Goal: Obtain resource: Download file/media

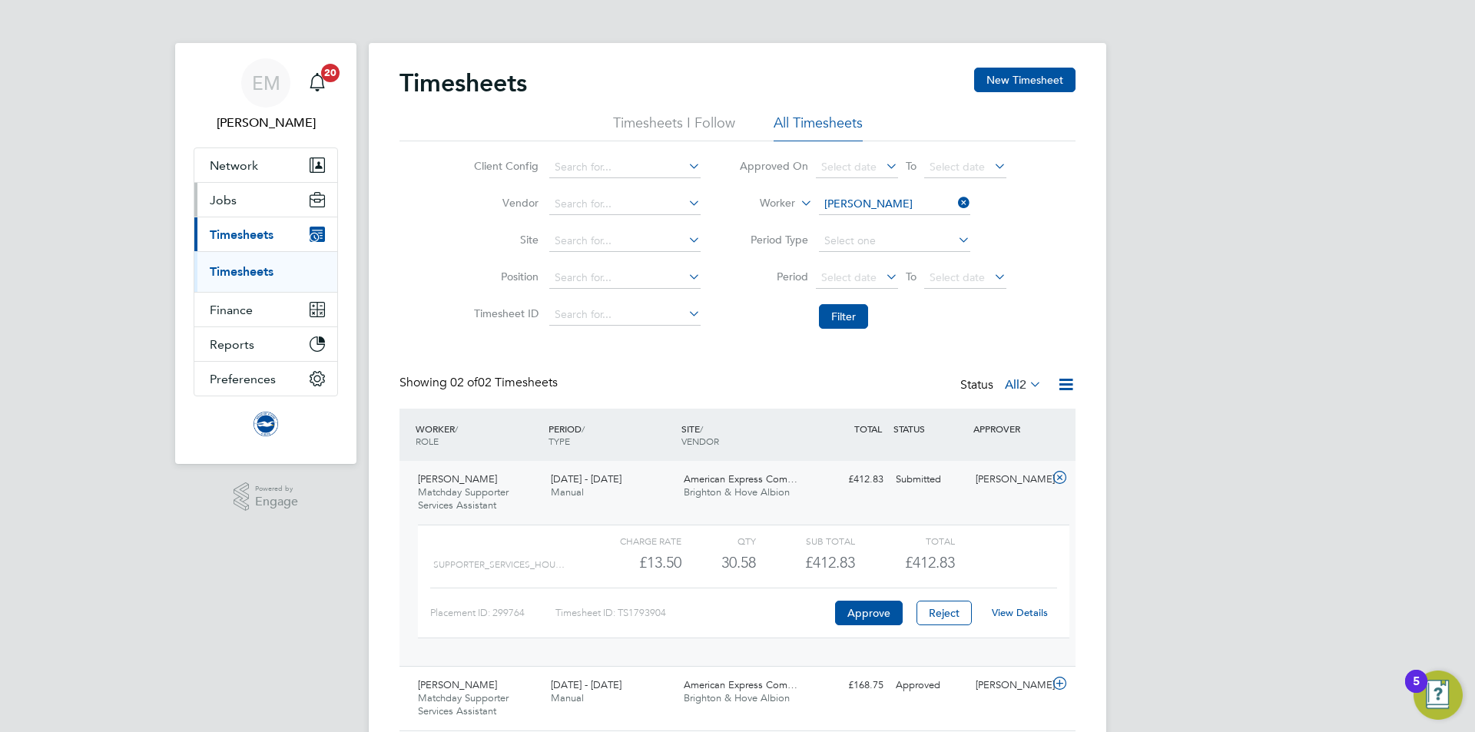
drag, startPoint x: 234, startPoint y: 200, endPoint x: 234, endPoint y: 213, distance: 13.1
click at [234, 200] on span "Jobs" at bounding box center [223, 200] width 27 height 15
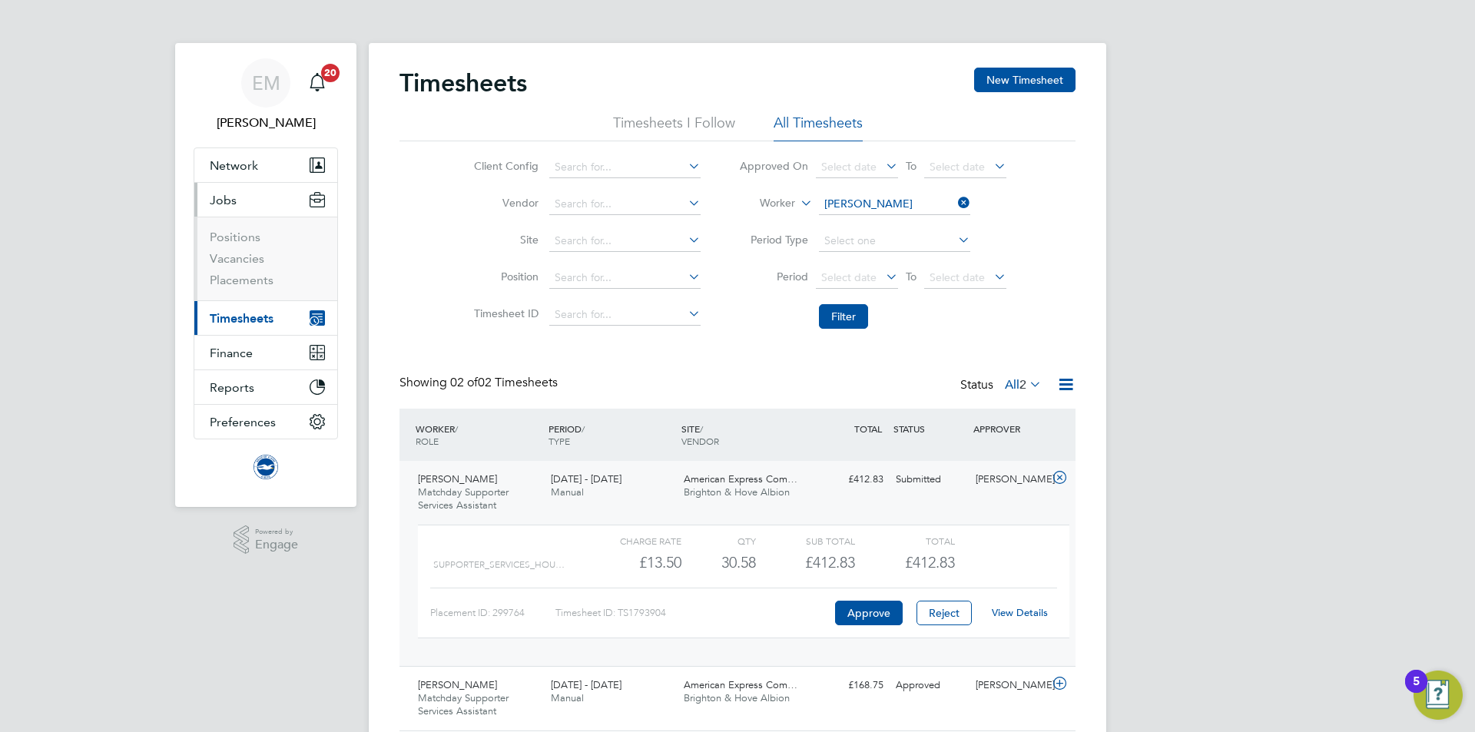
click at [254, 271] on li "Vacancies" at bounding box center [267, 262] width 115 height 22
click at [258, 292] on ul "Positions Vacancies Placements" at bounding box center [265, 259] width 143 height 84
click at [260, 284] on link "Placements" at bounding box center [242, 280] width 64 height 15
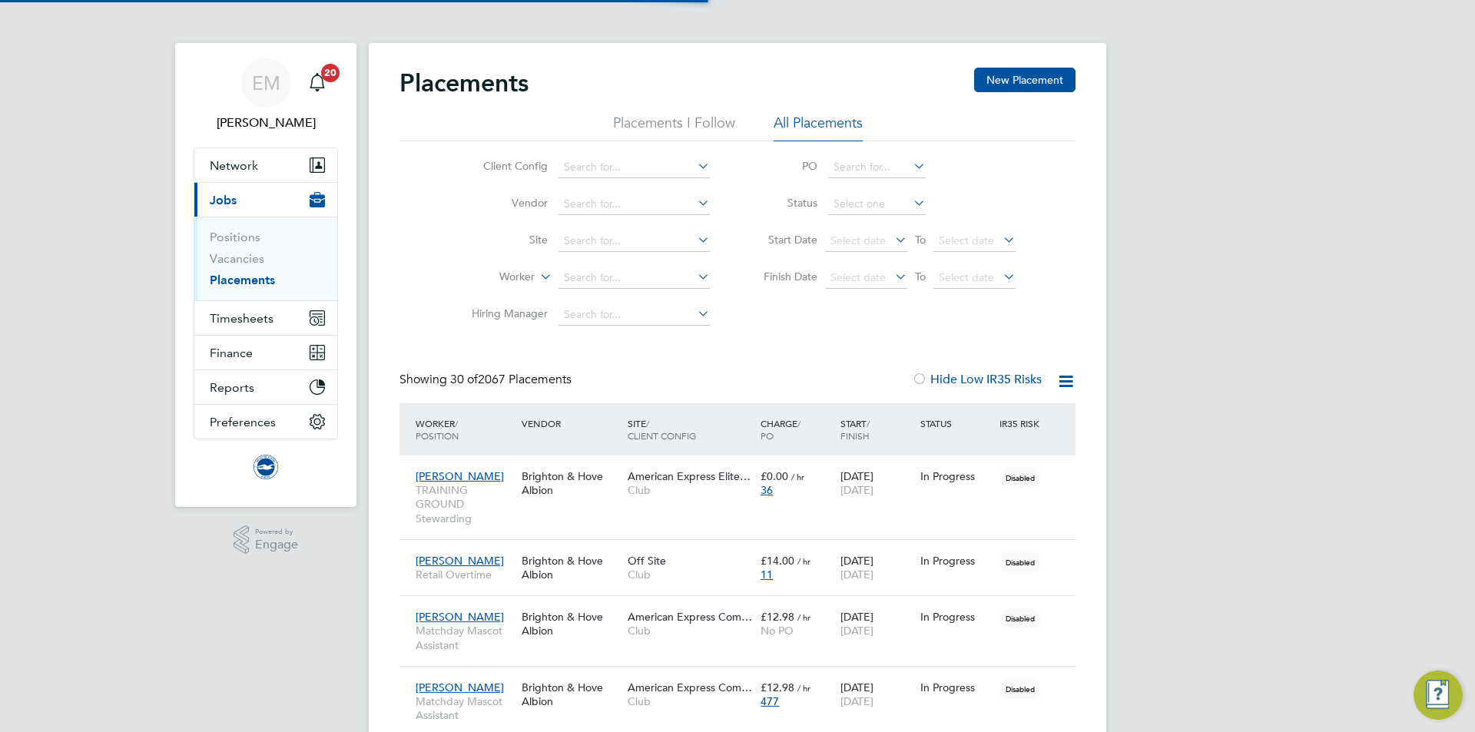
click at [598, 266] on li "Worker" at bounding box center [584, 278] width 289 height 37
click at [599, 267] on li "Worker" at bounding box center [584, 278] width 289 height 37
click at [637, 267] on input at bounding box center [634, 278] width 151 height 22
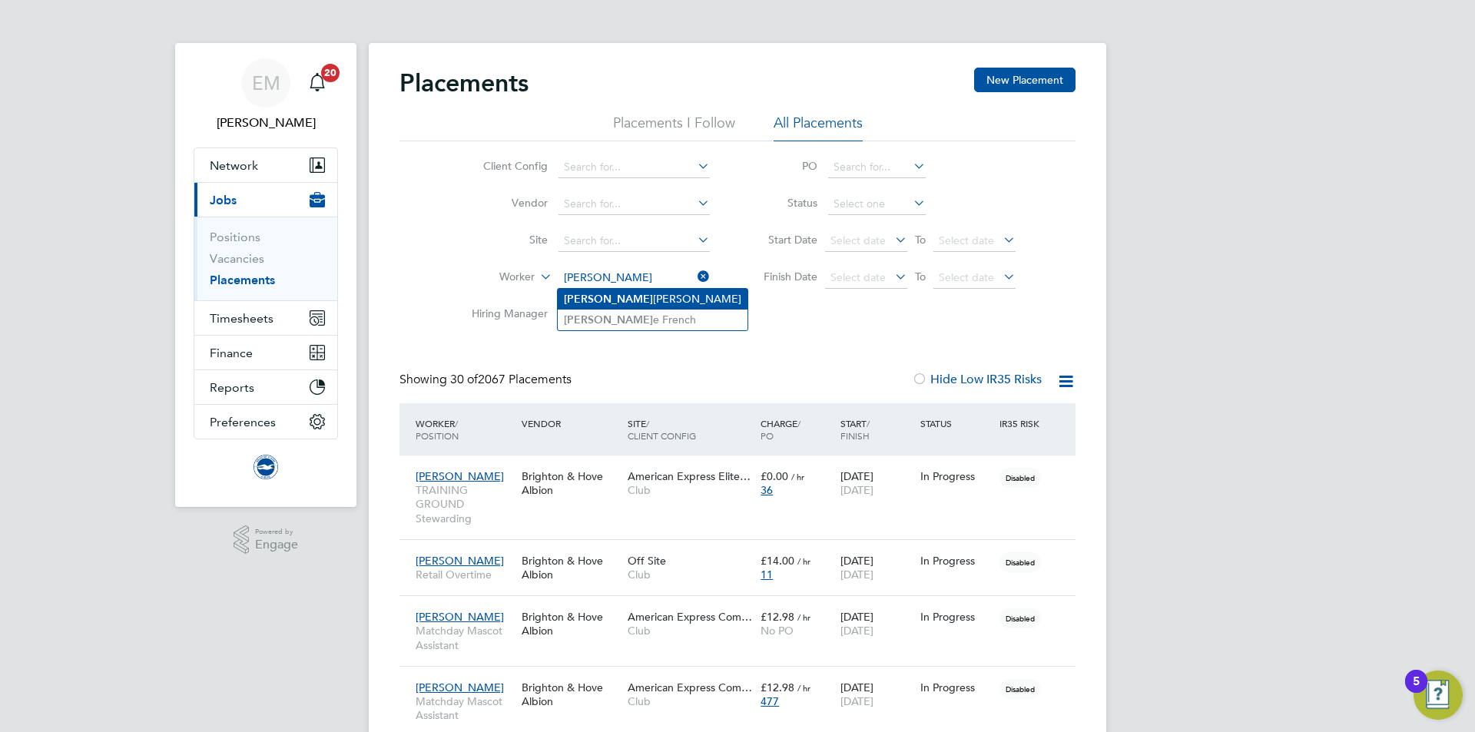
click at [605, 290] on li "Jodi Bennett" at bounding box center [653, 299] width 190 height 21
type input "Jodi Bennett"
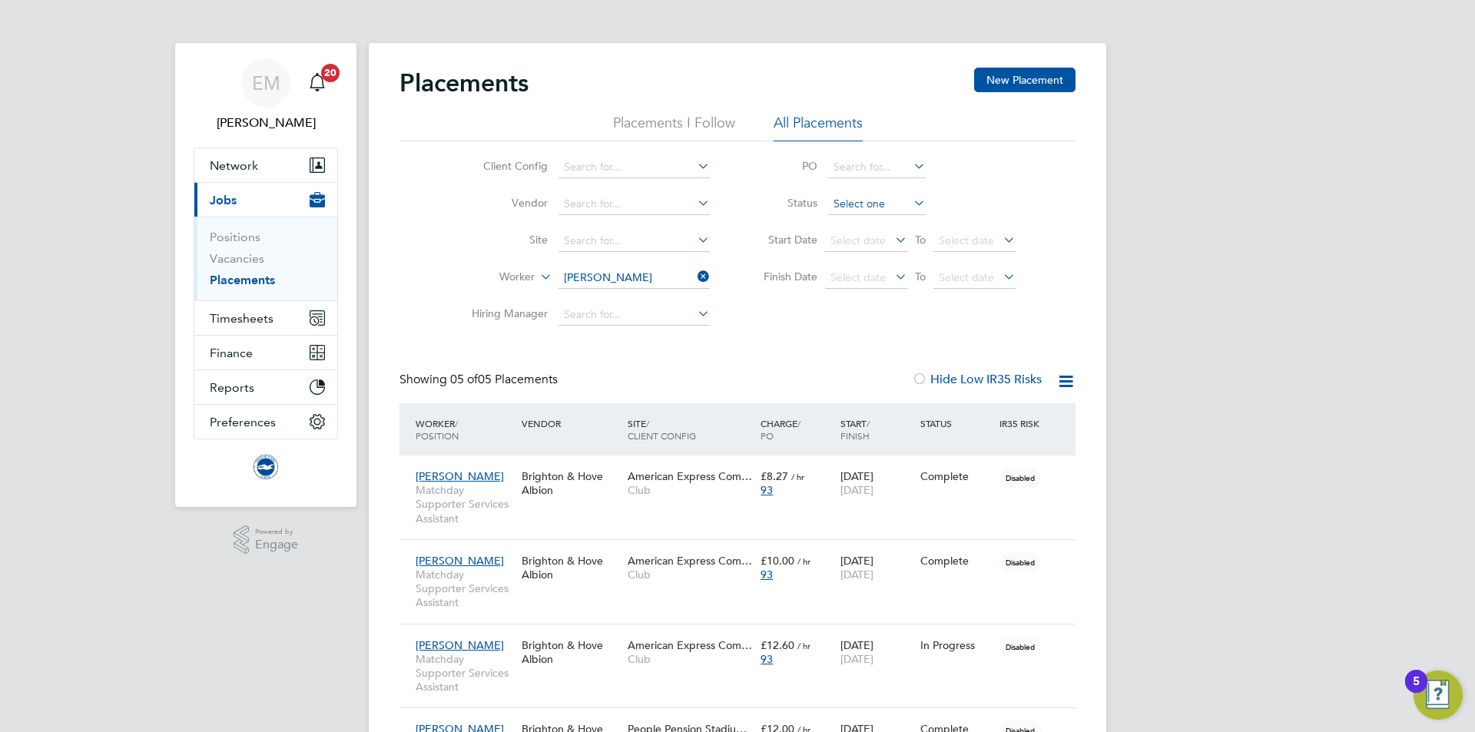
drag, startPoint x: 851, startPoint y: 186, endPoint x: 851, endPoint y: 196, distance: 10.0
click at [851, 187] on li "Status" at bounding box center [882, 204] width 306 height 37
click at [851, 197] on input at bounding box center [877, 205] width 98 height 22
click at [852, 223] on li "Active" at bounding box center [876, 224] width 99 height 20
type input "Active"
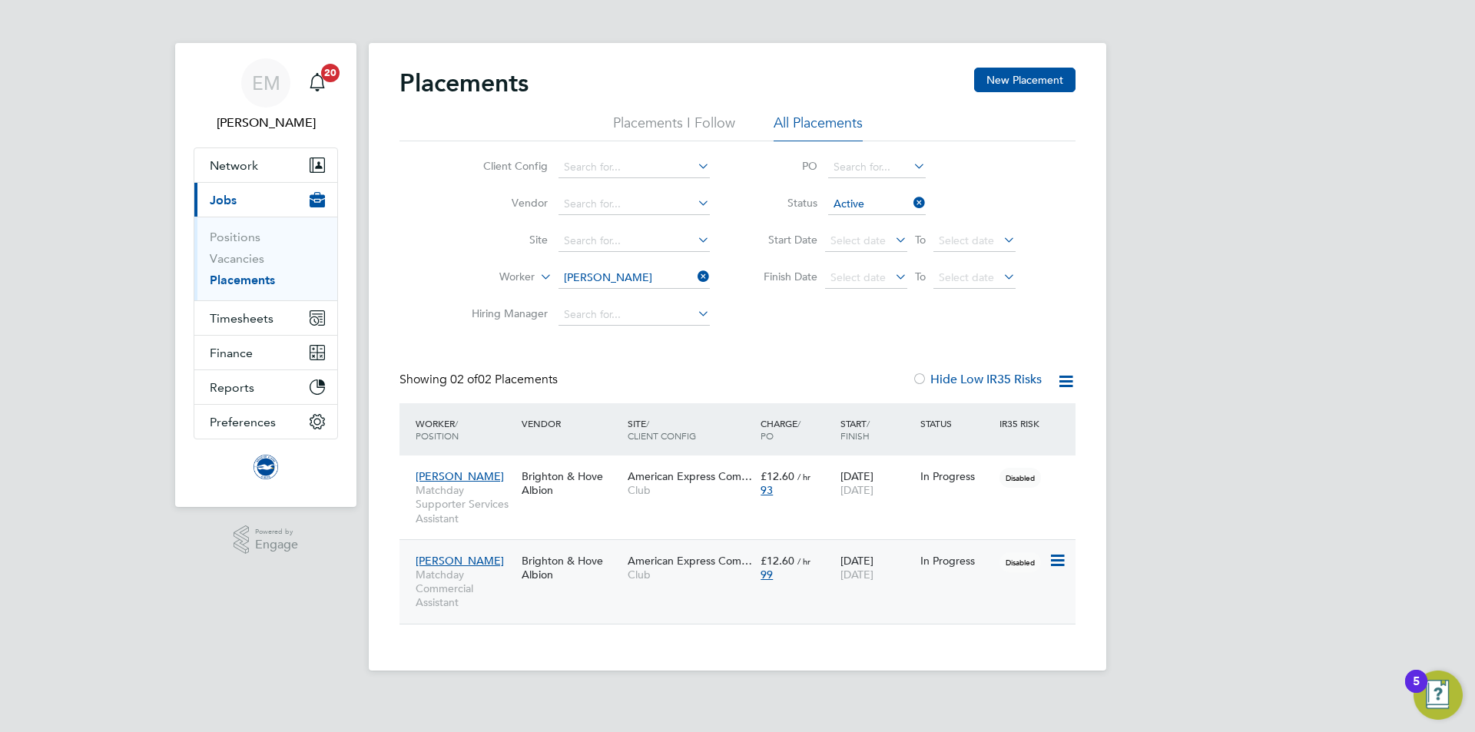
click at [479, 596] on span "Matchday Commercial Assistant" at bounding box center [465, 589] width 98 height 42
click at [607, 284] on input at bounding box center [634, 278] width 151 height 22
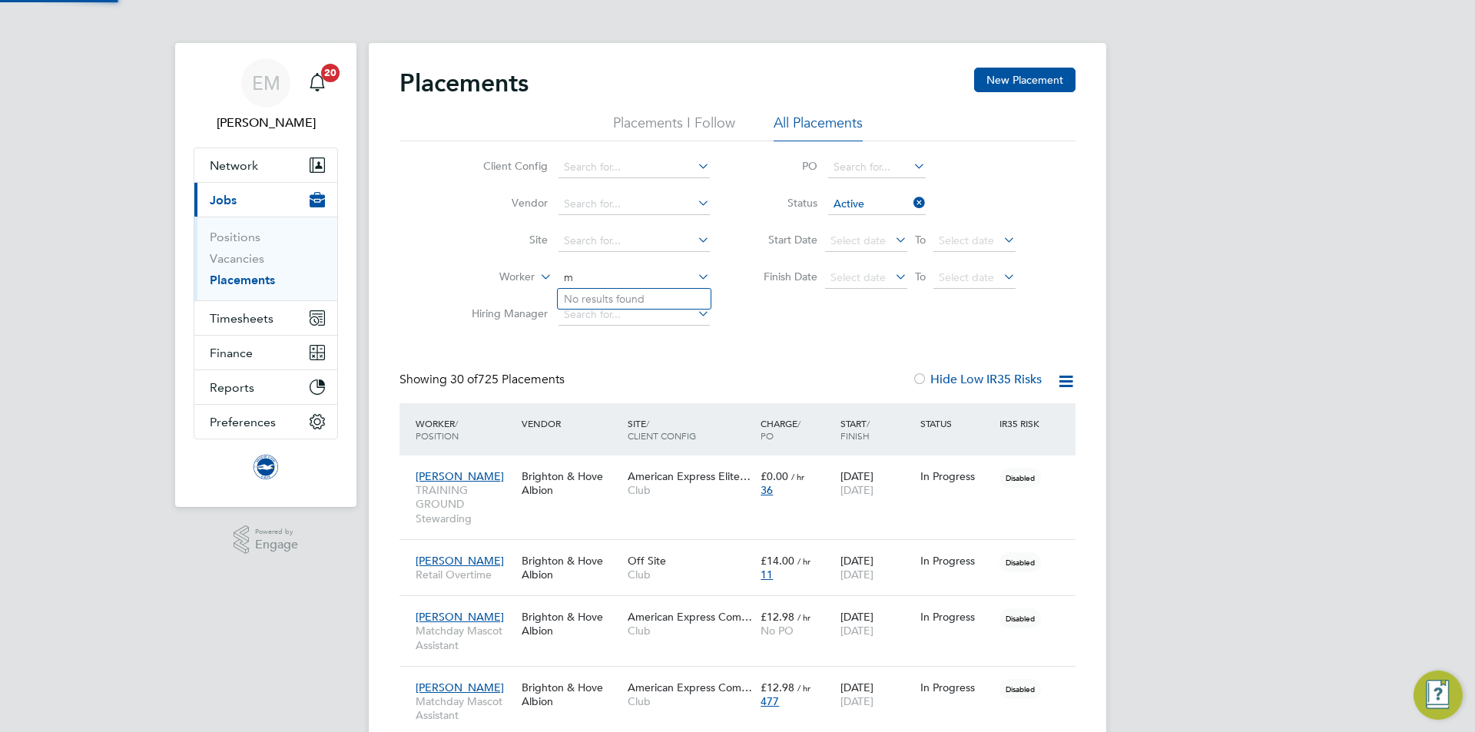
scroll to position [45, 134]
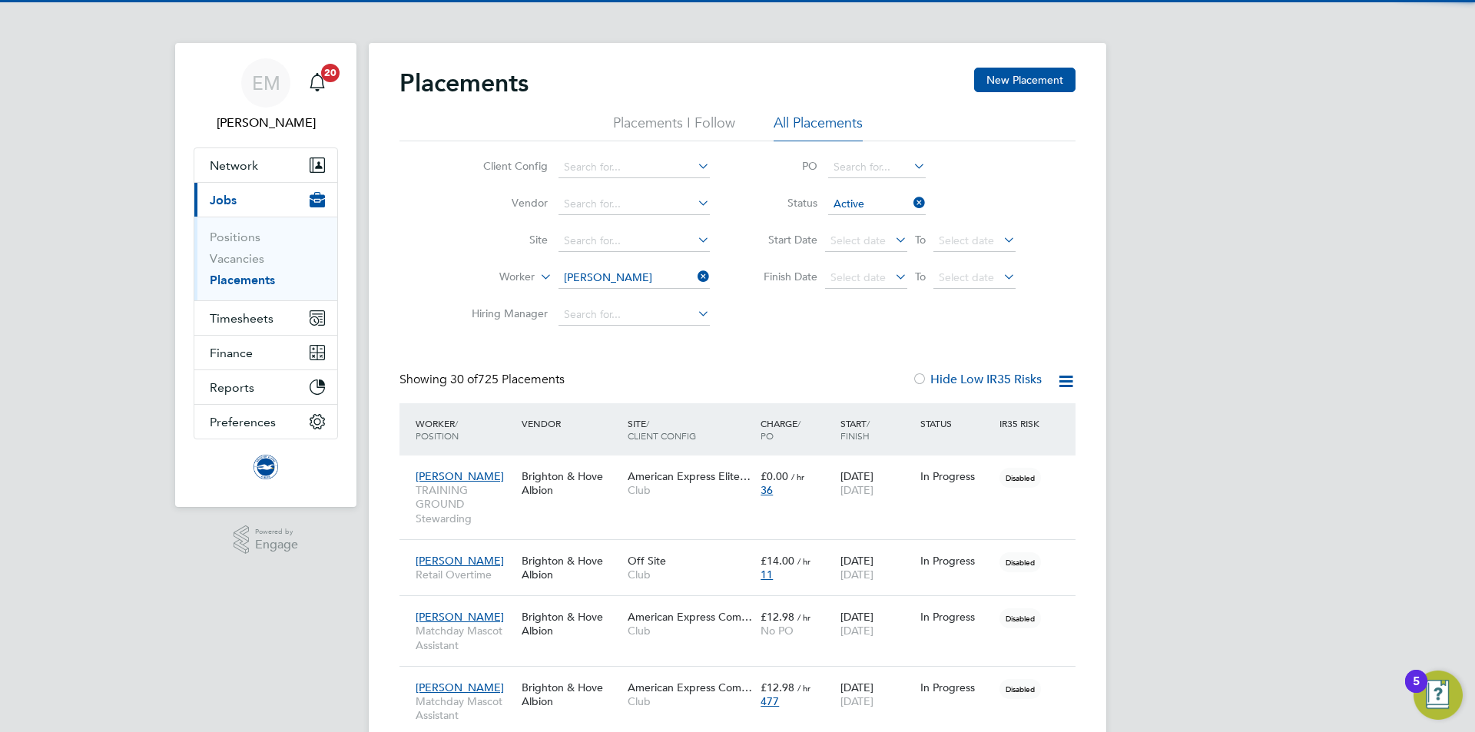
click at [581, 298] on b "Millie" at bounding box center [608, 299] width 89 height 13
type input "Millie Butland"
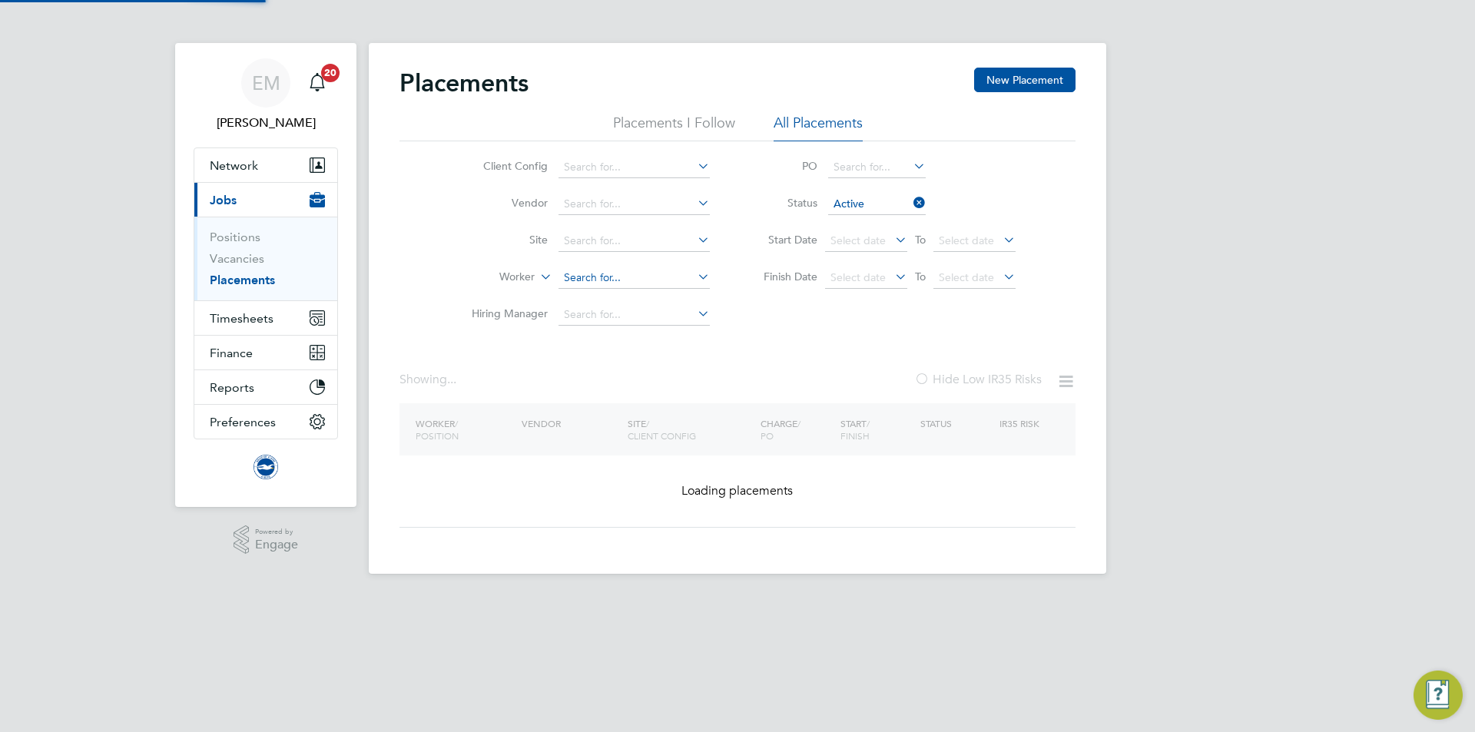
click at [576, 271] on input at bounding box center [634, 278] width 151 height 22
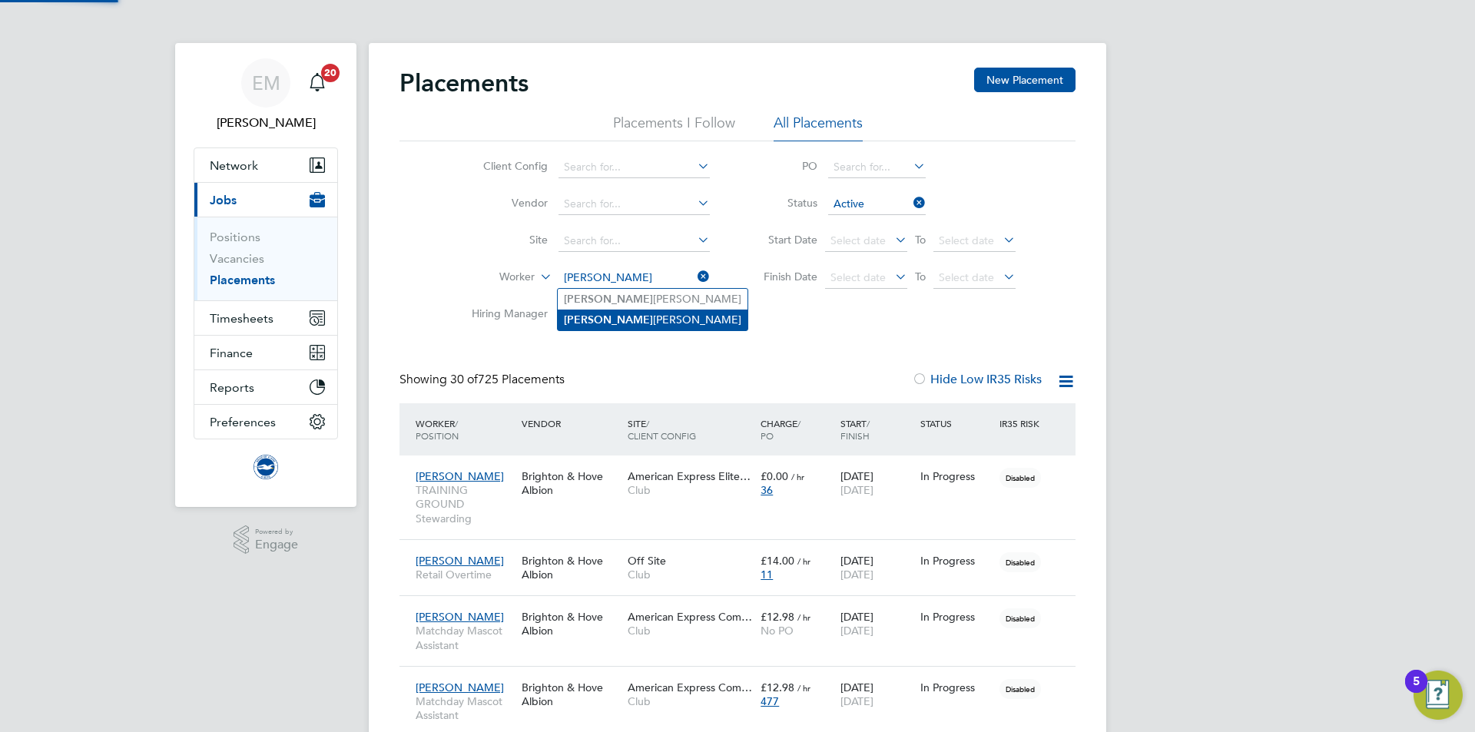
click at [625, 322] on li "Millie Collins" at bounding box center [653, 320] width 190 height 21
type input "Millie Collins"
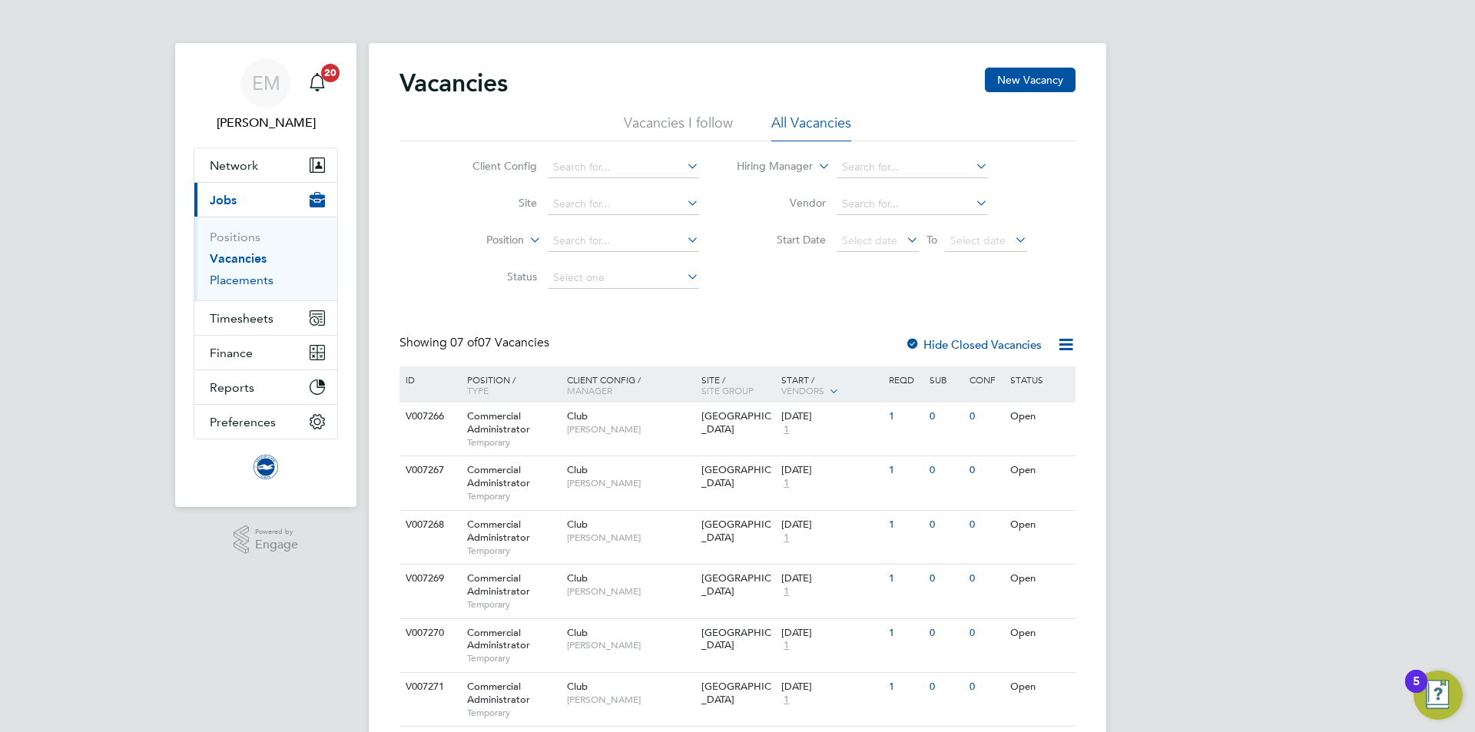
click at [252, 285] on link "Placements" at bounding box center [242, 280] width 64 height 15
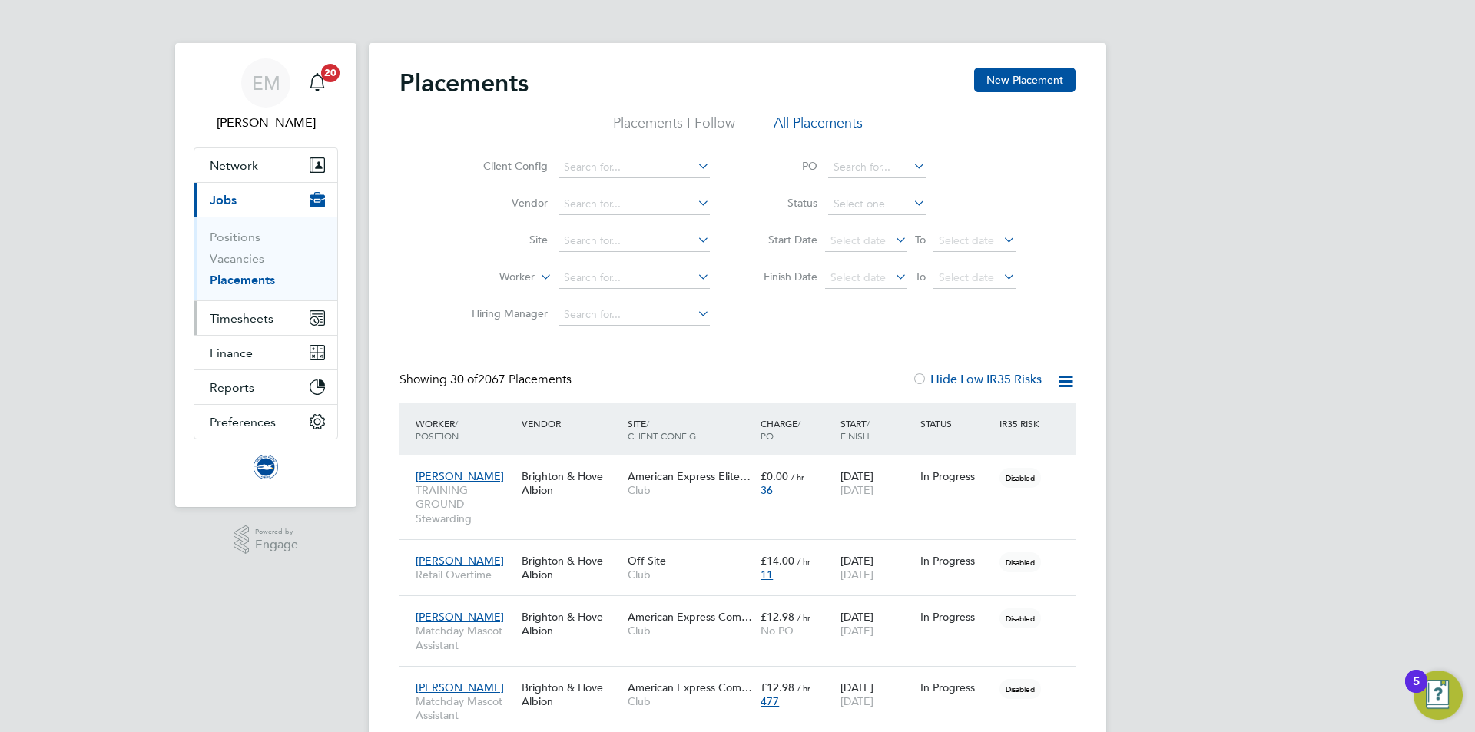
click at [257, 313] on span "Timesheets" at bounding box center [242, 318] width 64 height 15
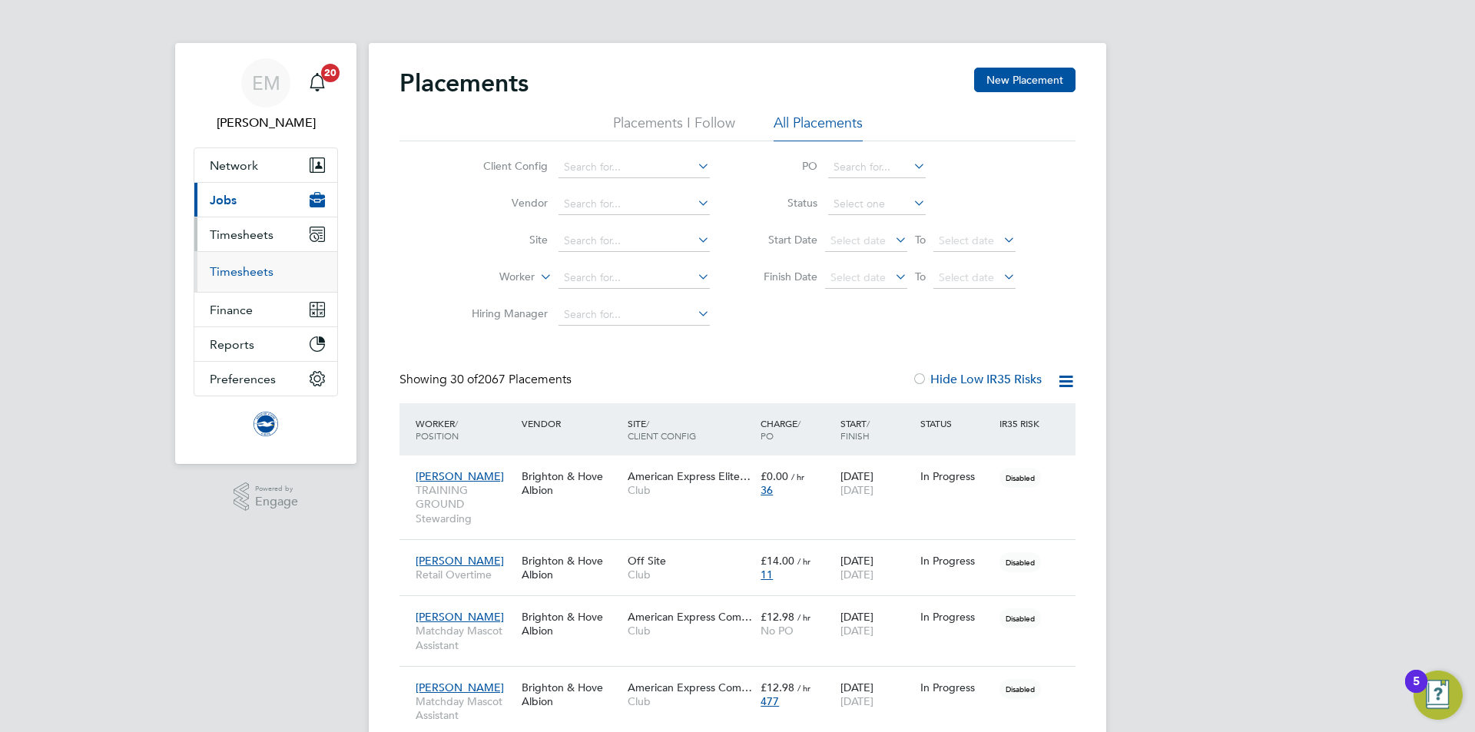
click at [247, 266] on link "Timesheets" at bounding box center [242, 271] width 64 height 15
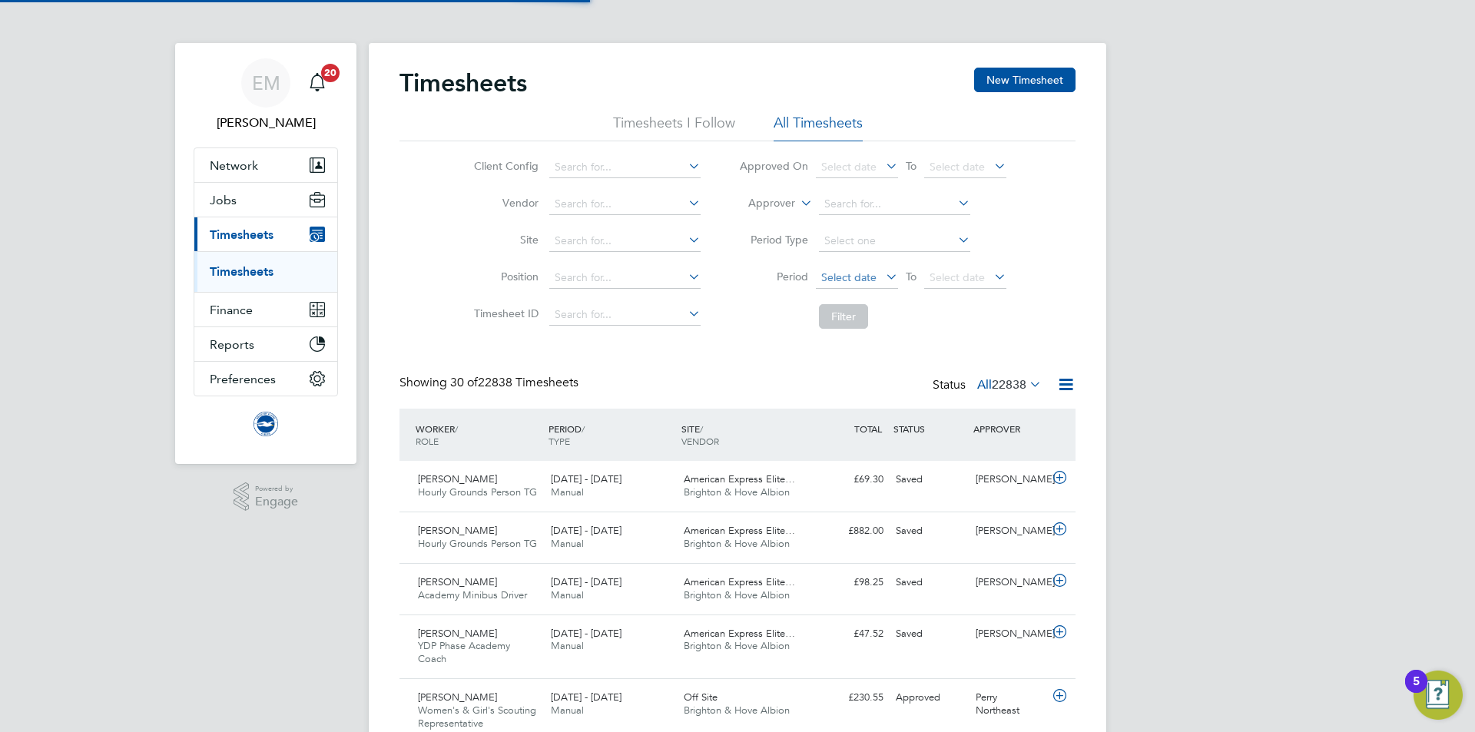
click at [857, 278] on span "Select date" at bounding box center [848, 277] width 55 height 14
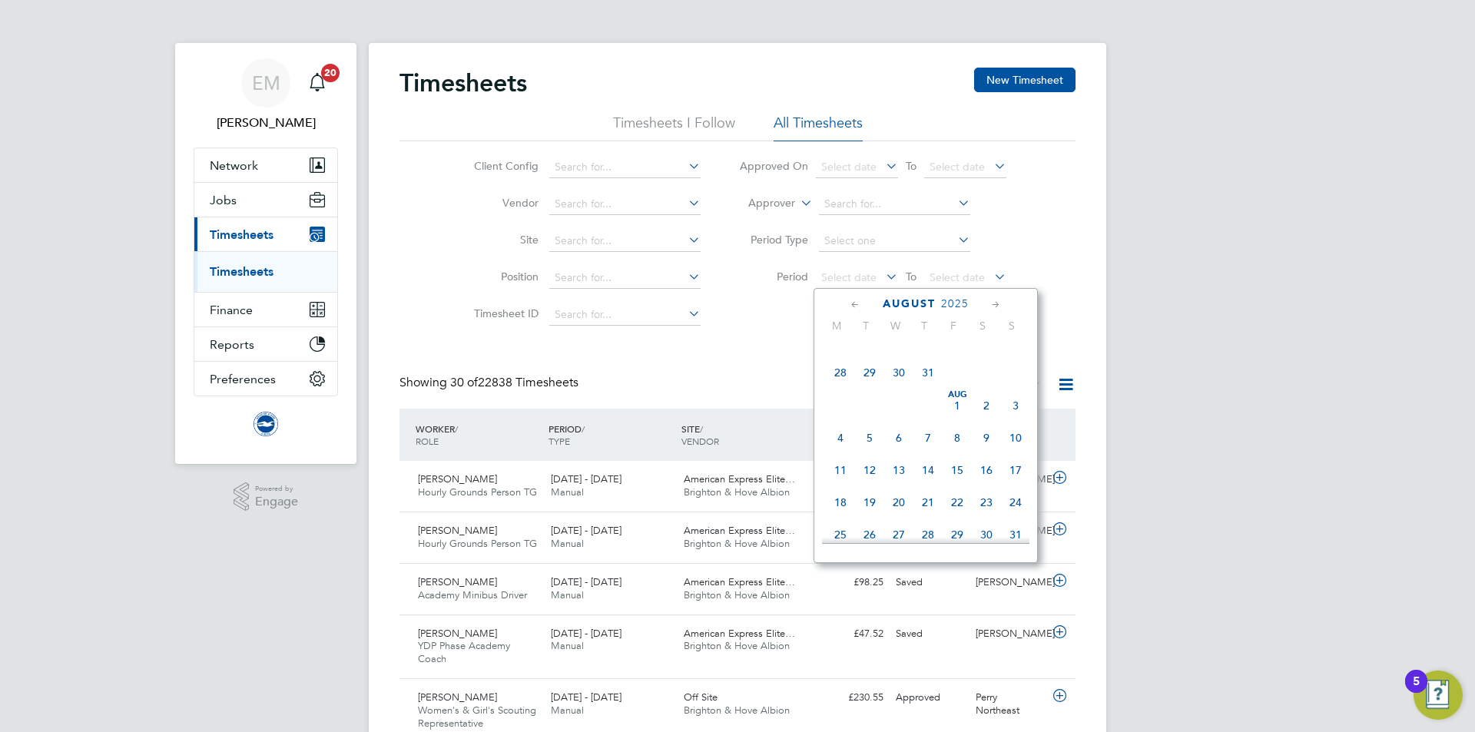
click at [956, 399] on span "Aug" at bounding box center [957, 395] width 29 height 8
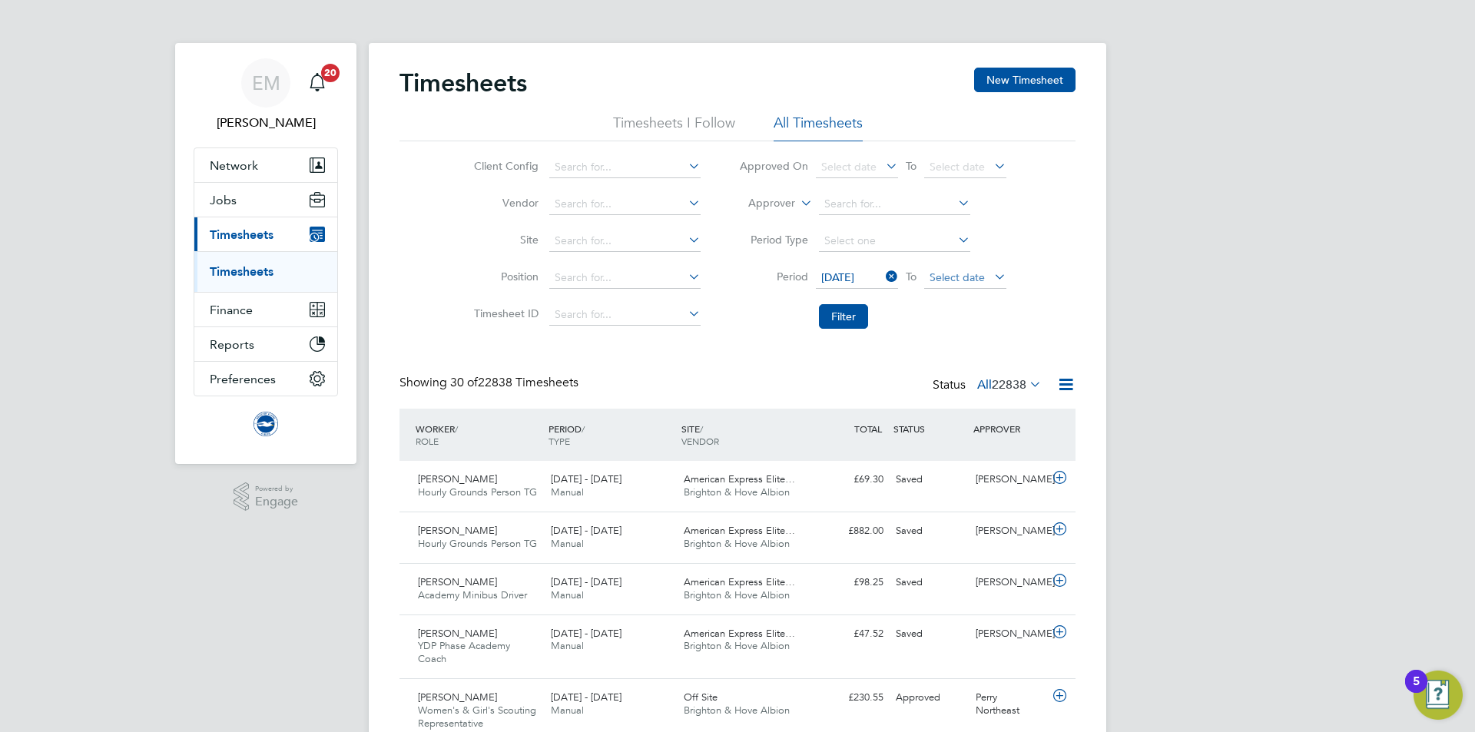
click at [967, 273] on span "Select date" at bounding box center [957, 277] width 55 height 14
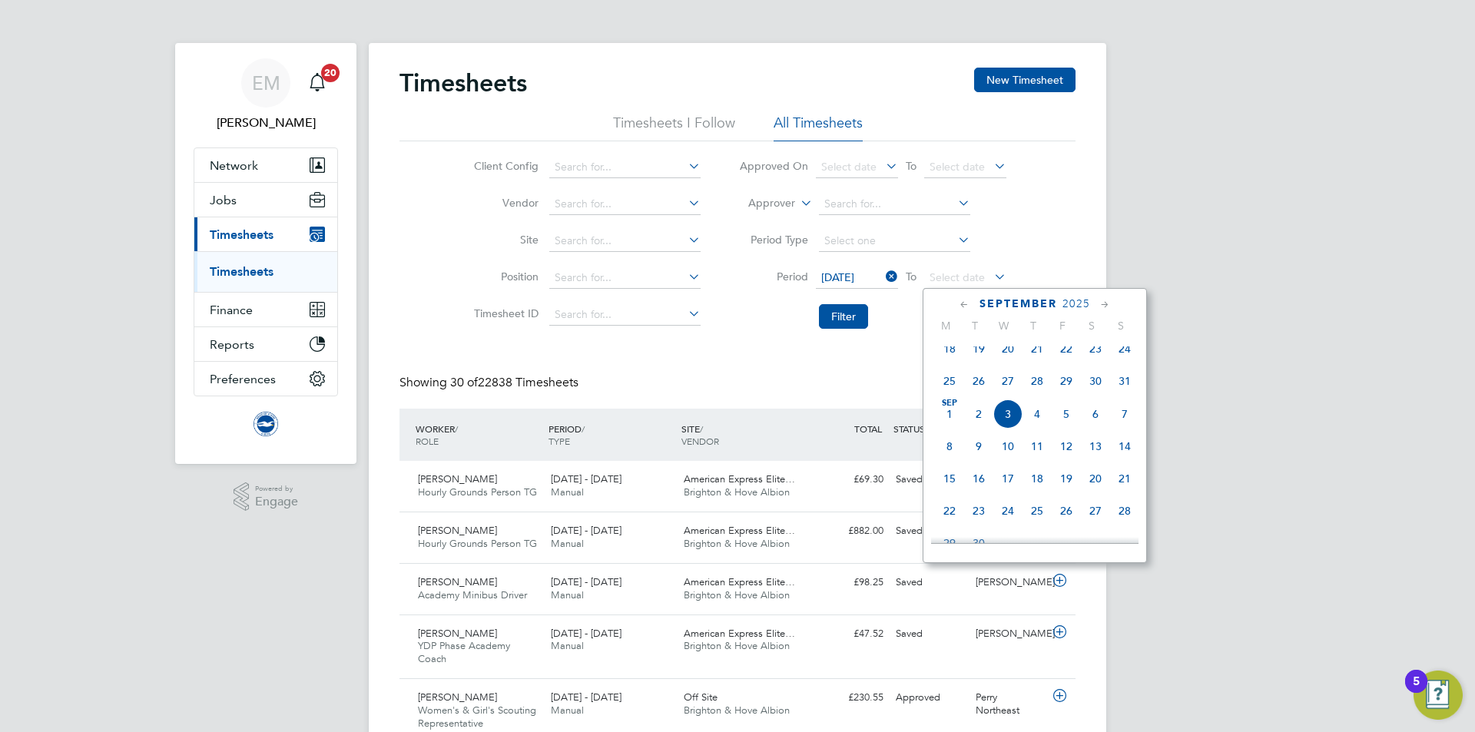
click at [1129, 393] on span "31" at bounding box center [1124, 380] width 29 height 29
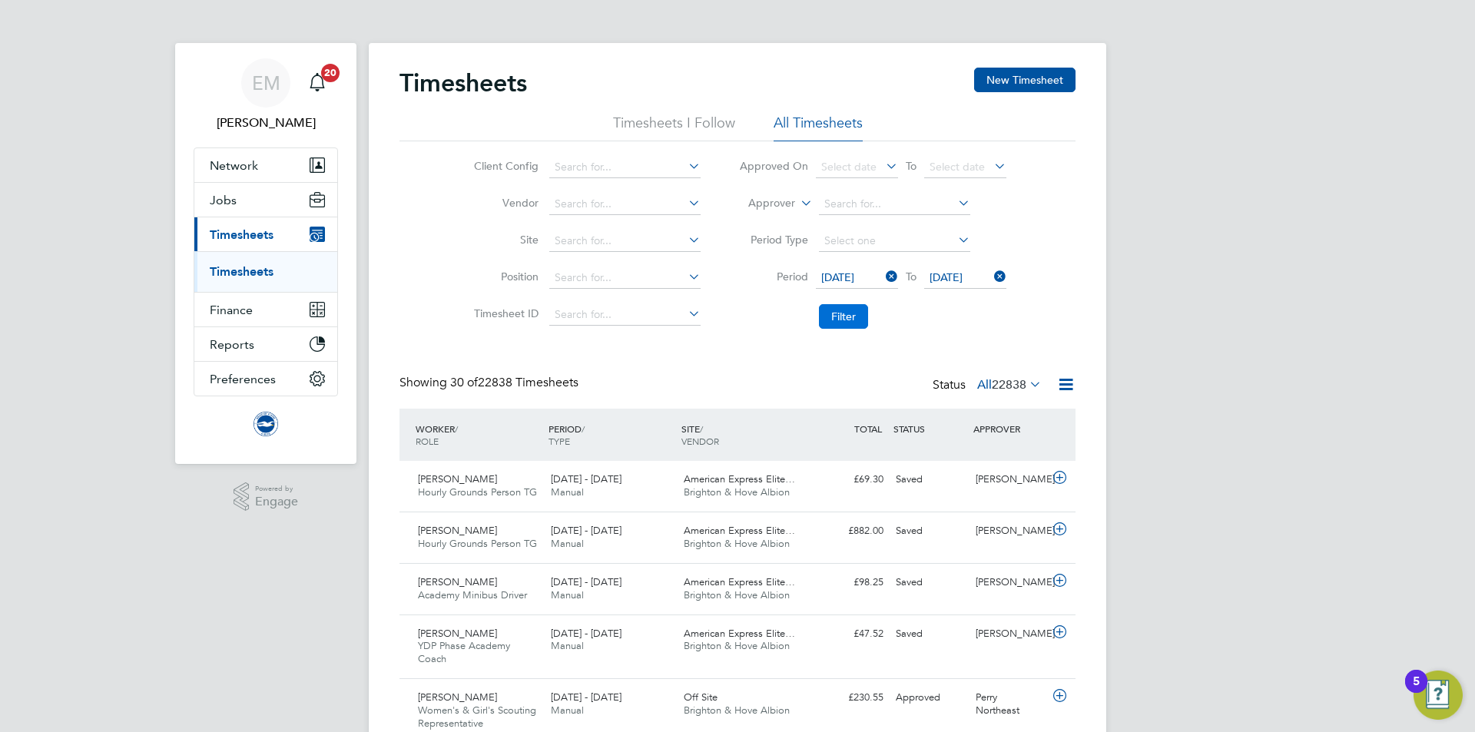
click at [836, 320] on button "Filter" at bounding box center [843, 316] width 49 height 25
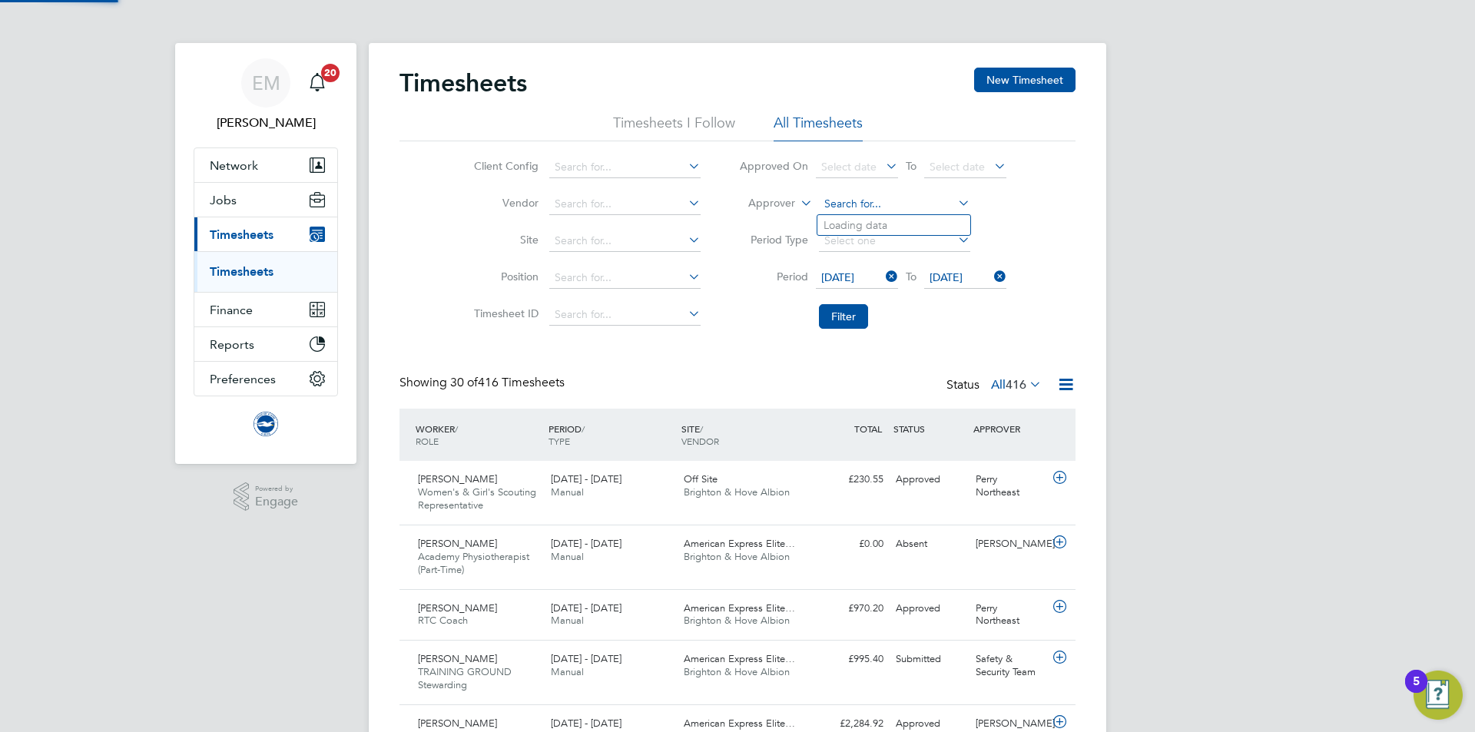
click at [861, 204] on input at bounding box center [894, 205] width 151 height 22
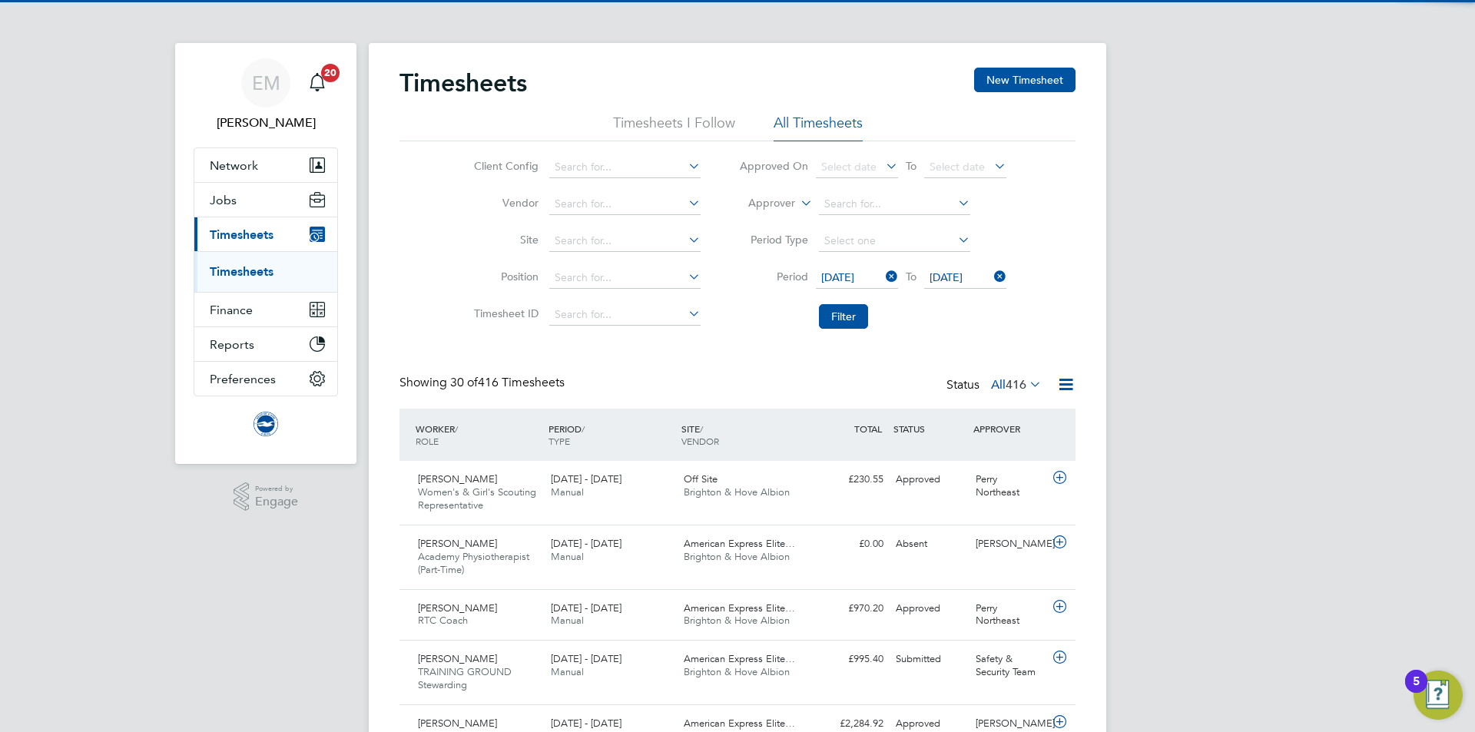
click at [735, 320] on li "Filter" at bounding box center [873, 317] width 306 height 40
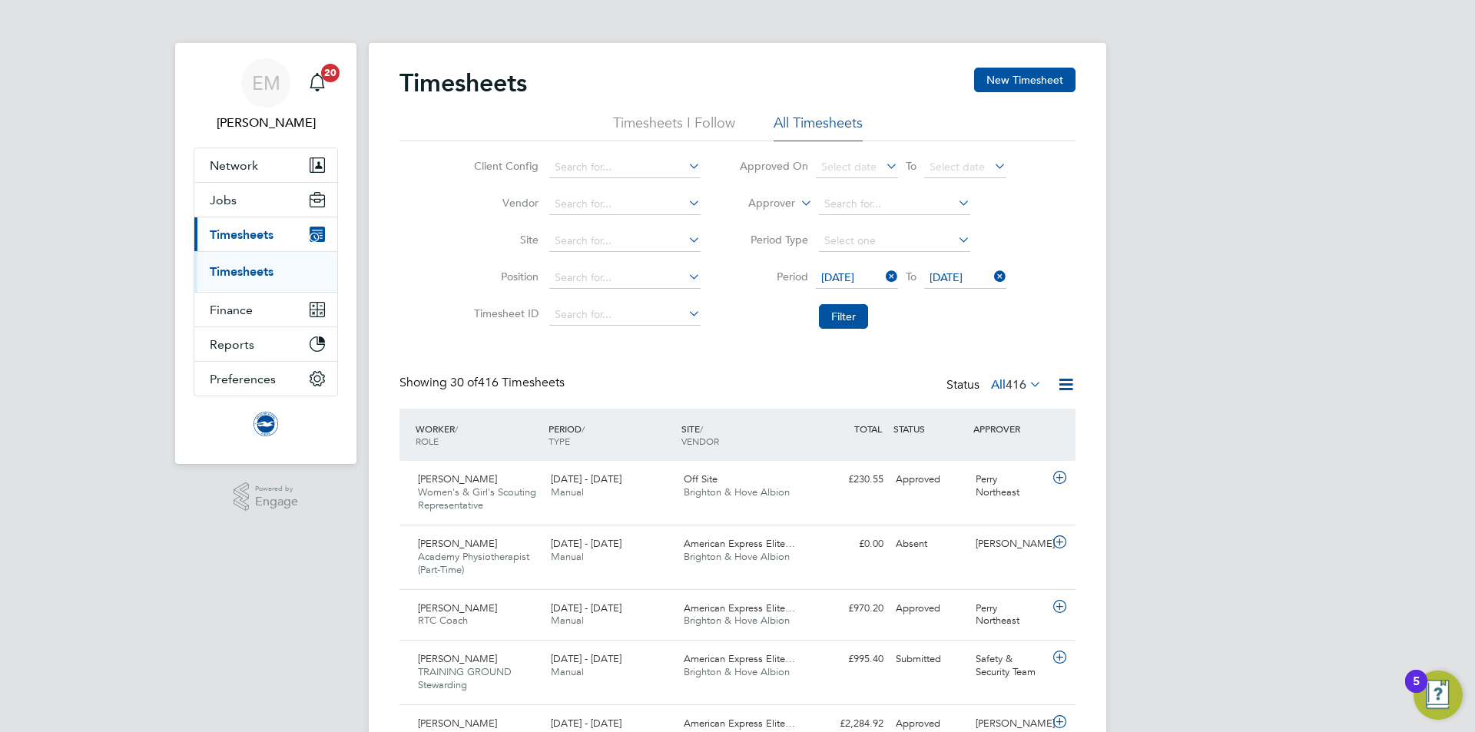
click at [850, 320] on button "Filter" at bounding box center [843, 316] width 49 height 25
click at [1010, 386] on span "416" at bounding box center [1016, 384] width 21 height 15
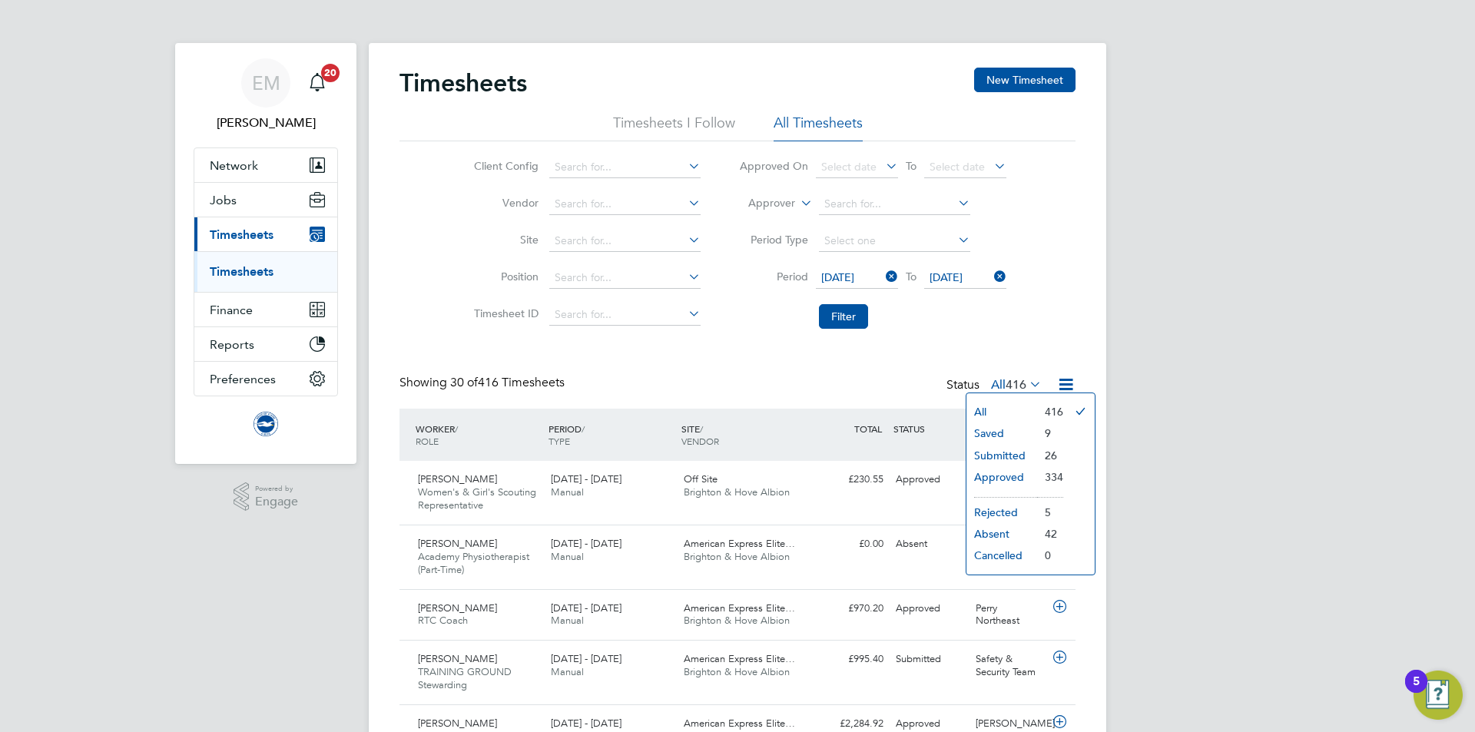
click at [1002, 436] on li "Saved" at bounding box center [1001, 434] width 71 height 22
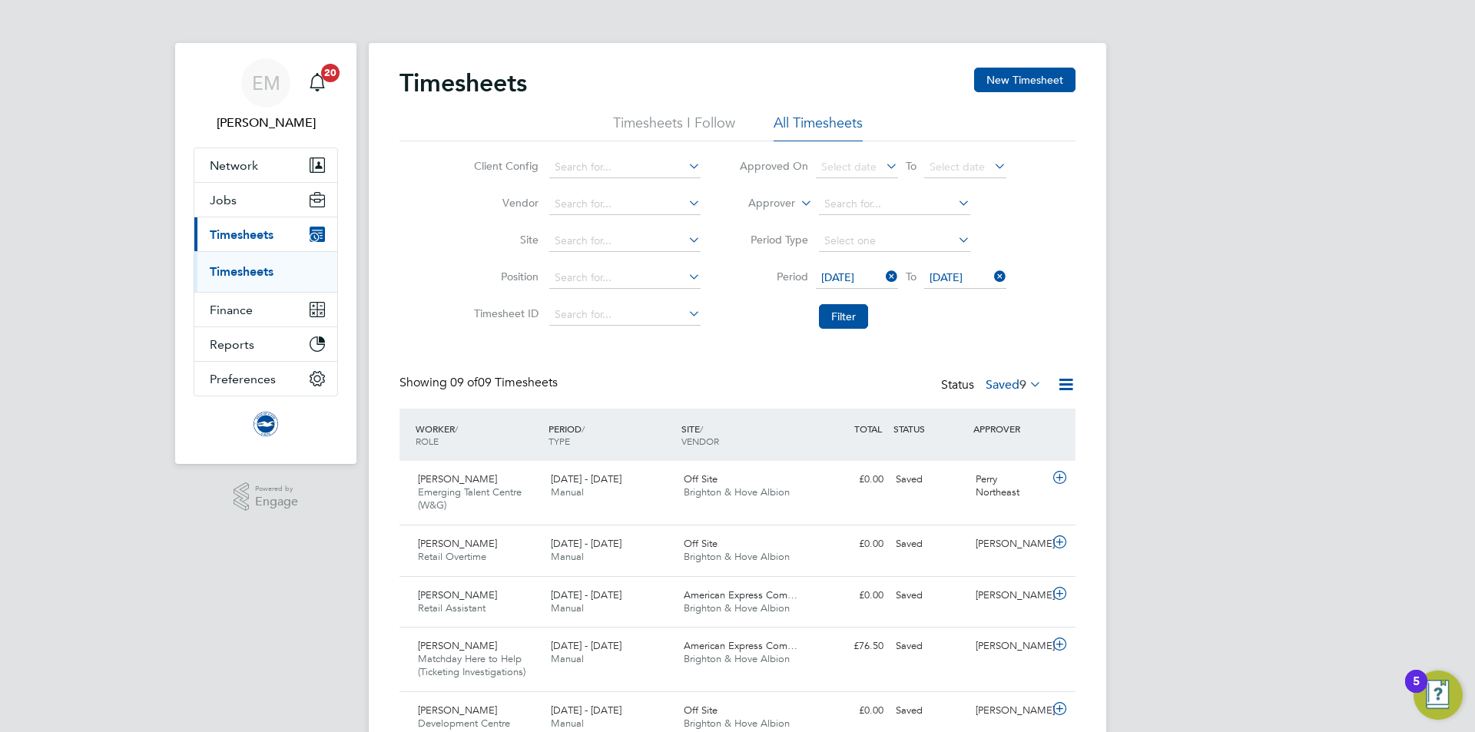
drag, startPoint x: 989, startPoint y: 389, endPoint x: 986, endPoint y: 414, distance: 25.5
click at [989, 389] on label "Saved 9" at bounding box center [1014, 384] width 56 height 15
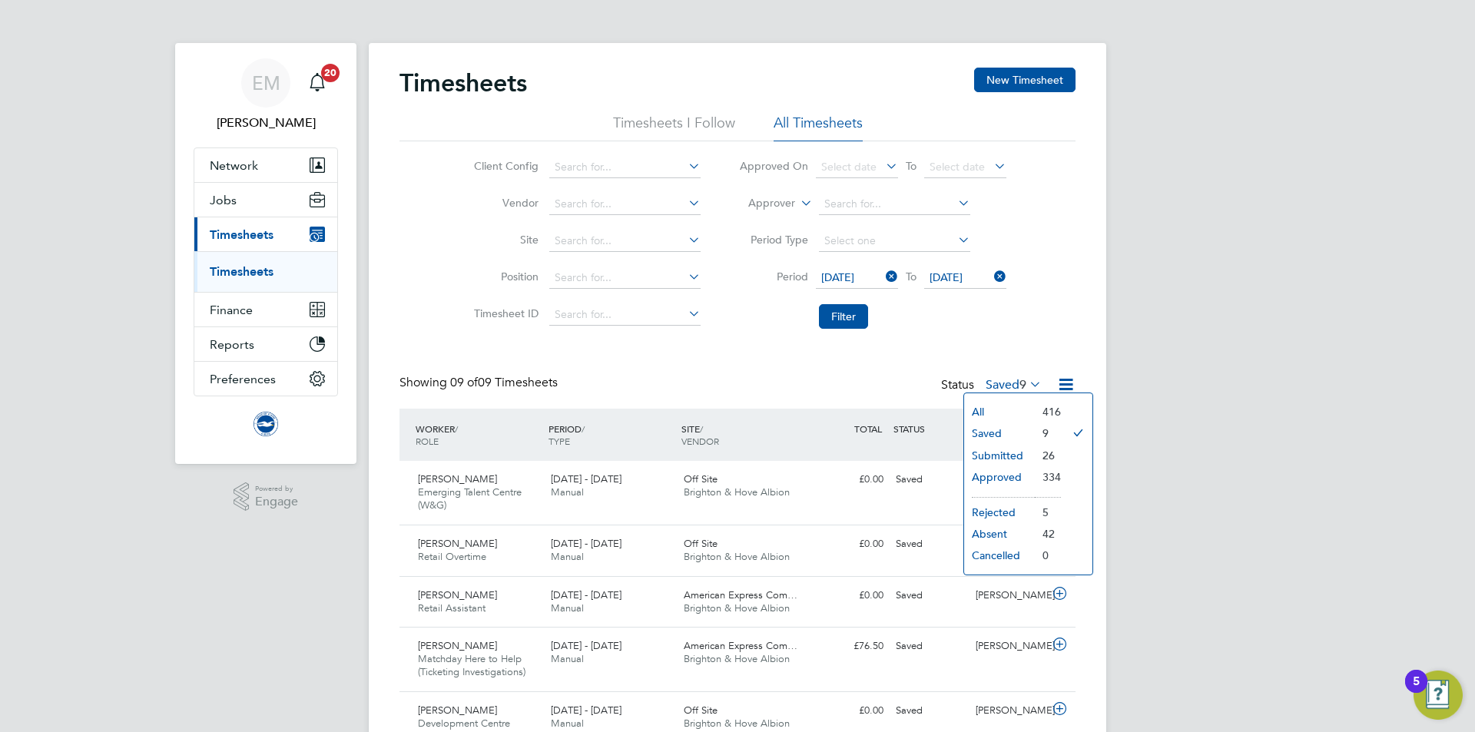
click at [986, 452] on li "Submitted" at bounding box center [999, 456] width 71 height 22
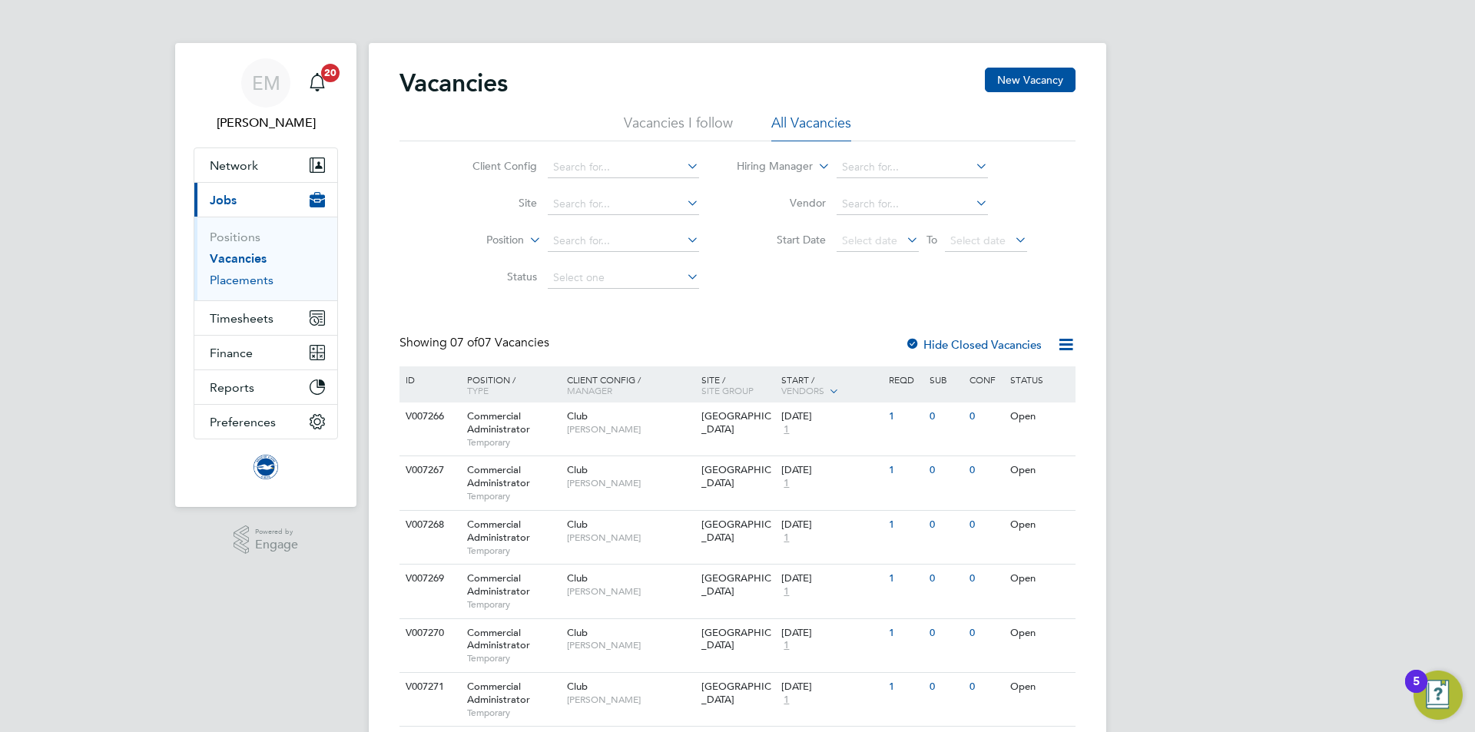
click at [233, 281] on link "Placements" at bounding box center [242, 280] width 64 height 15
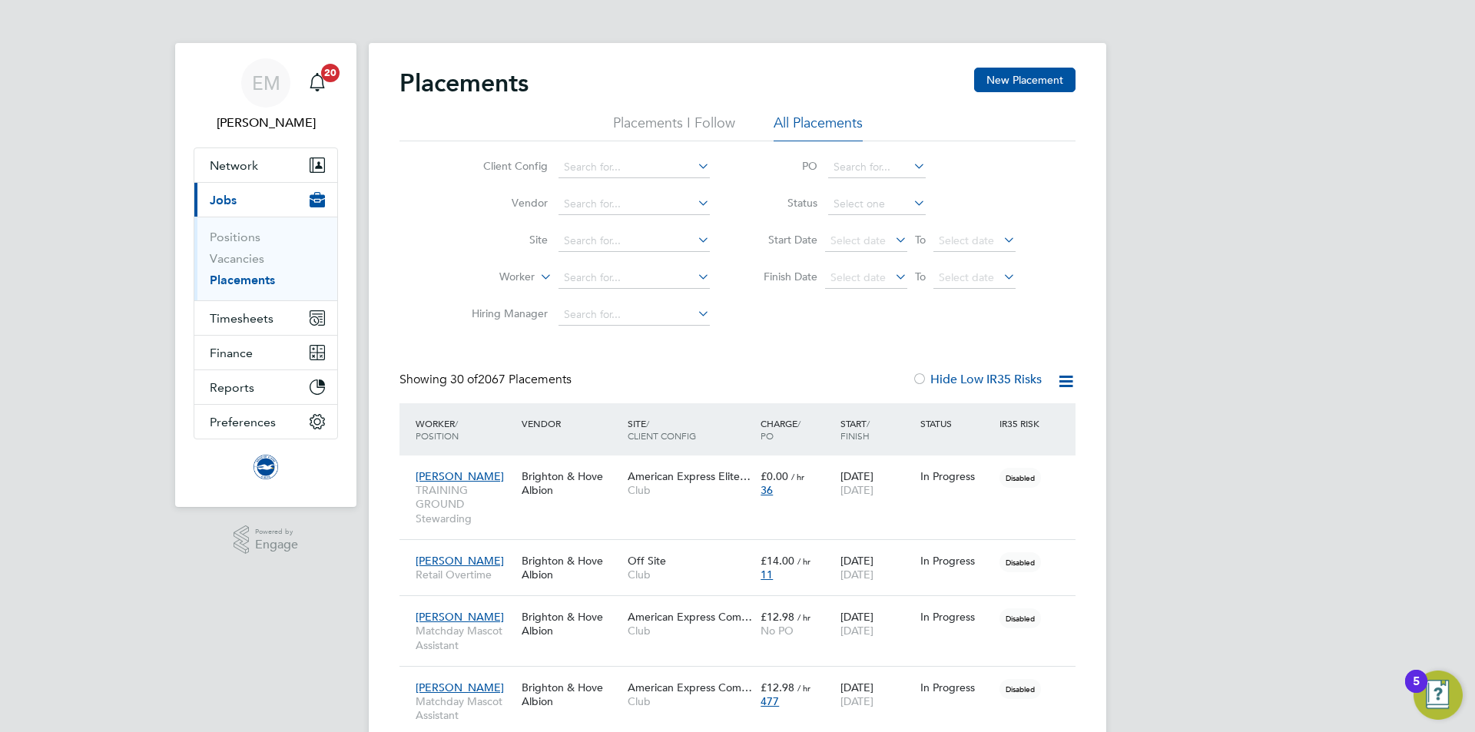
click at [1046, 383] on div at bounding box center [1060, 381] width 31 height 19
click at [1066, 380] on icon at bounding box center [1065, 381] width 19 height 19
click at [976, 409] on li "Download Placements Report" at bounding box center [991, 418] width 164 height 22
